Goal: Use online tool/utility: Utilize a website feature to perform a specific function

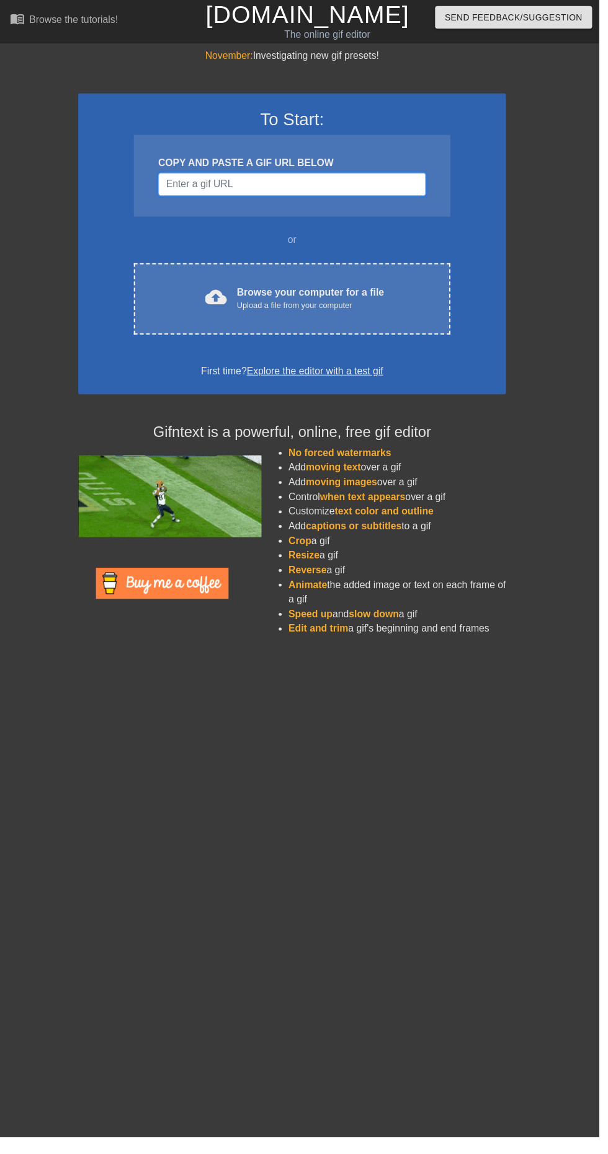
click at [341, 187] on input "Username" at bounding box center [297, 187] width 272 height 24
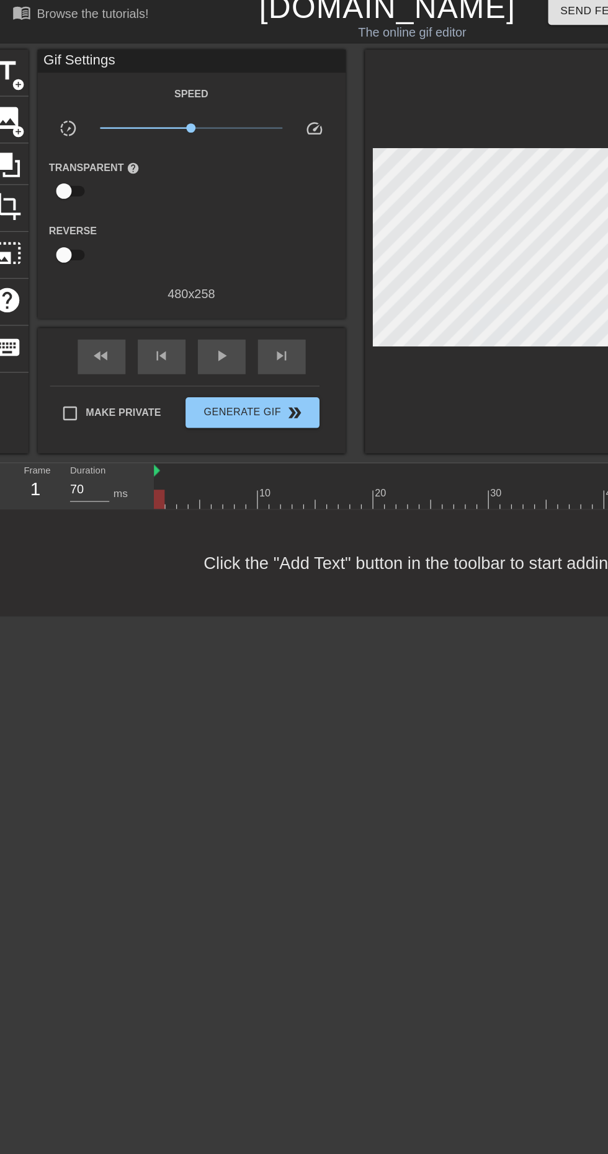
click at [177, 297] on span "play_arrow" at bounding box center [178, 295] width 15 height 15
type input "70"
click at [184, 292] on span "pause" at bounding box center [178, 295] width 15 height 15
click at [14, 76] on span "add_circle" at bounding box center [15, 77] width 11 height 11
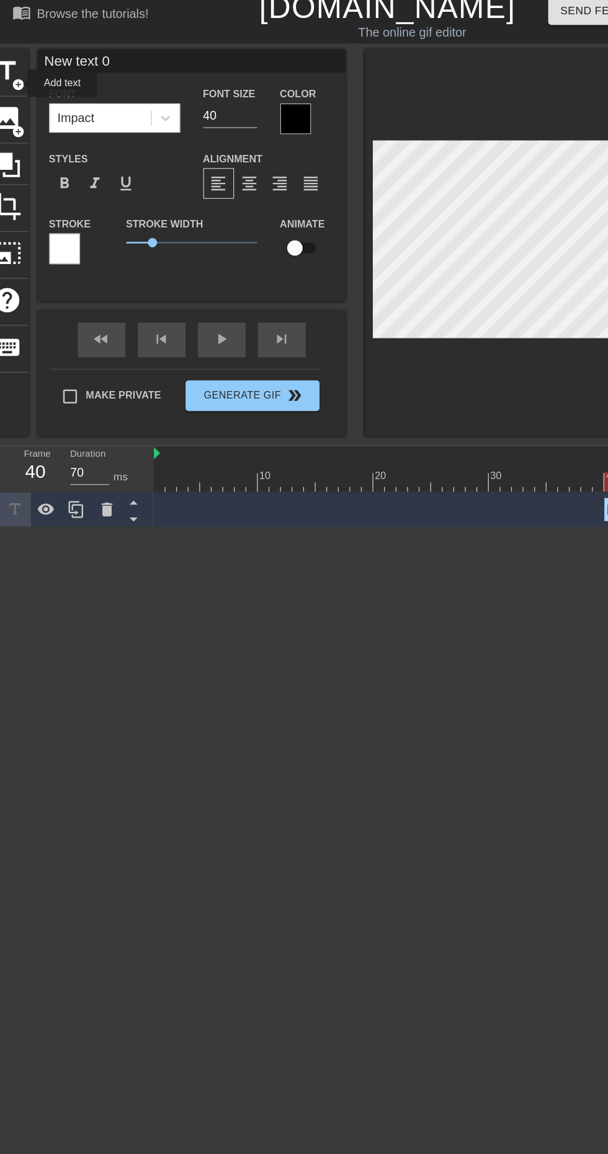
click at [128, 59] on input "New text 0" at bounding box center [154, 58] width 248 height 19
type input "N"
type input "CHASE"
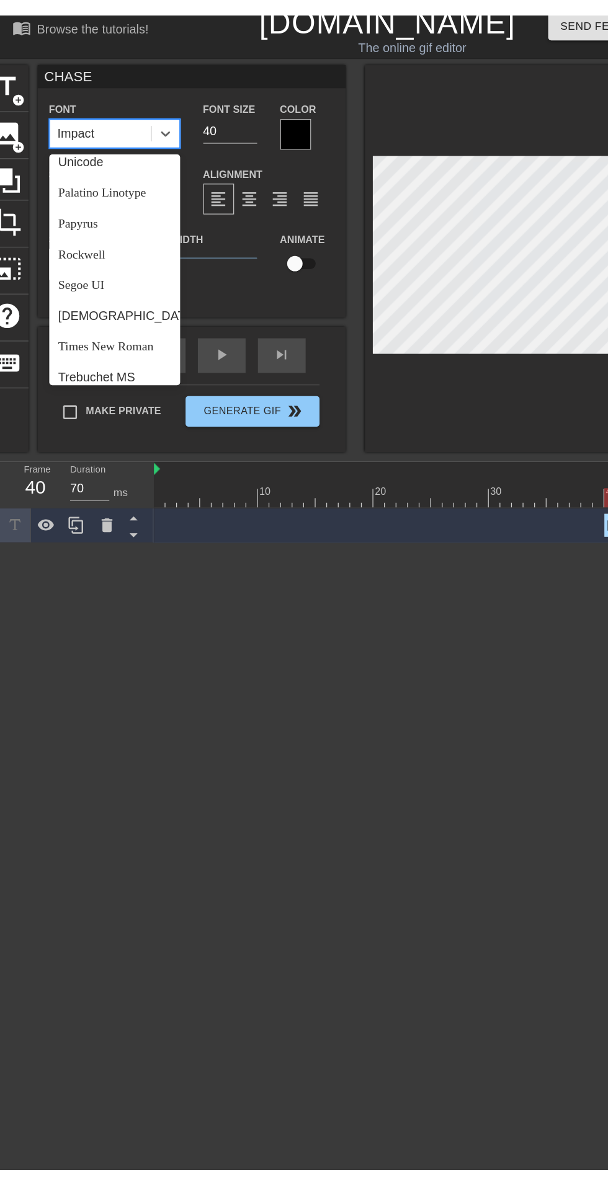
scroll to position [428, 0]
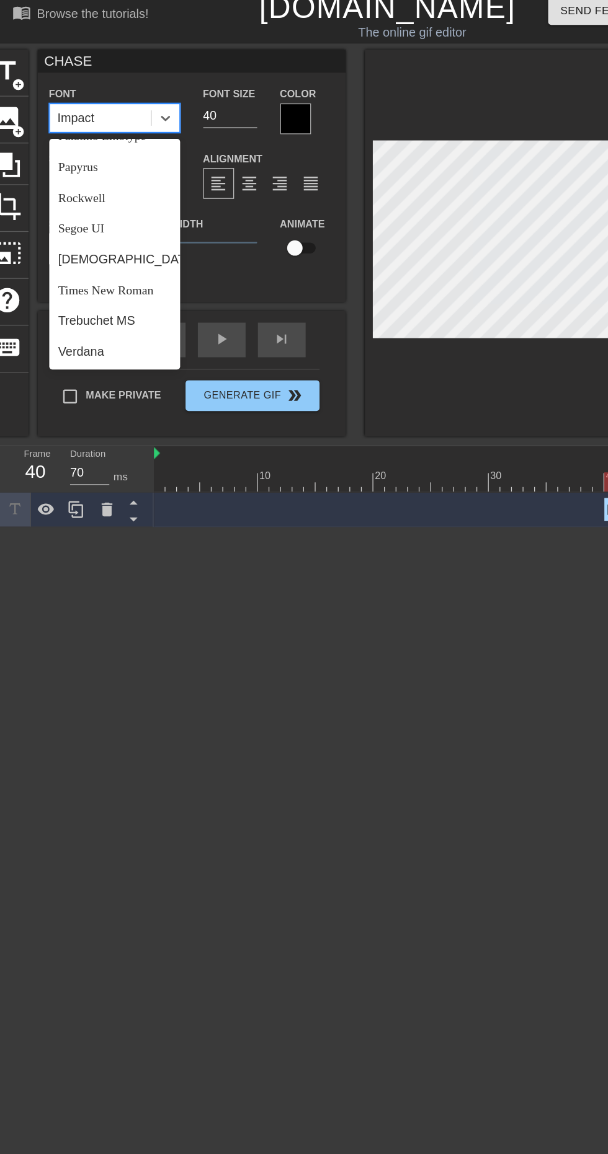
click at [91, 219] on div "[DEMOGRAPHIC_DATA]" at bounding box center [92, 218] width 105 height 25
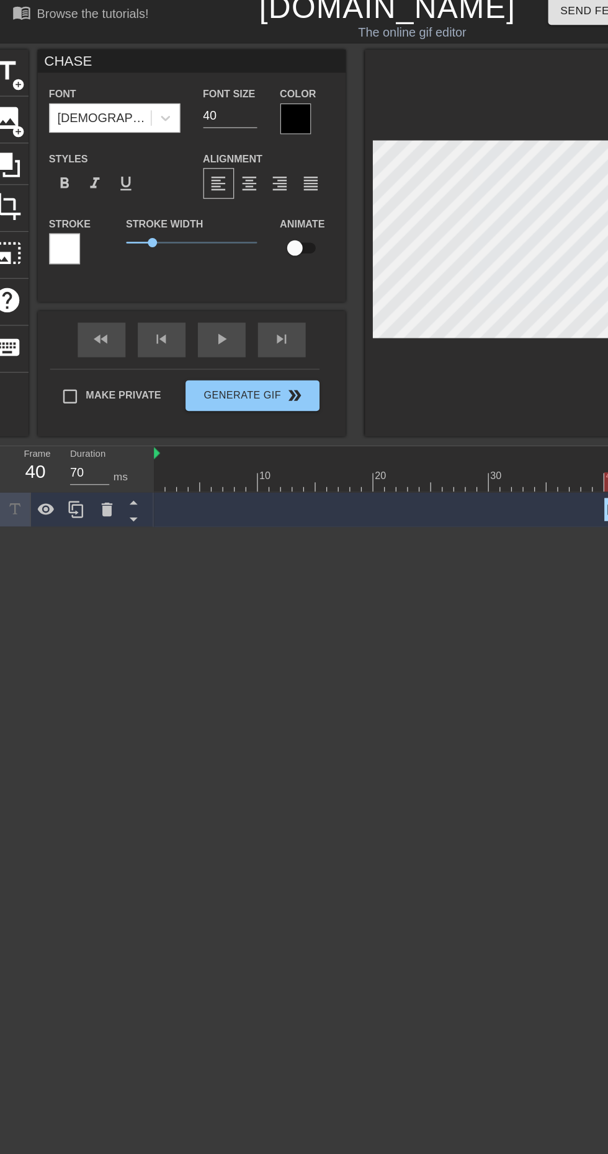
click at [180, 102] on input "40" at bounding box center [185, 102] width 43 height 20
type input "408"
